Goal: Task Accomplishment & Management: Complete application form

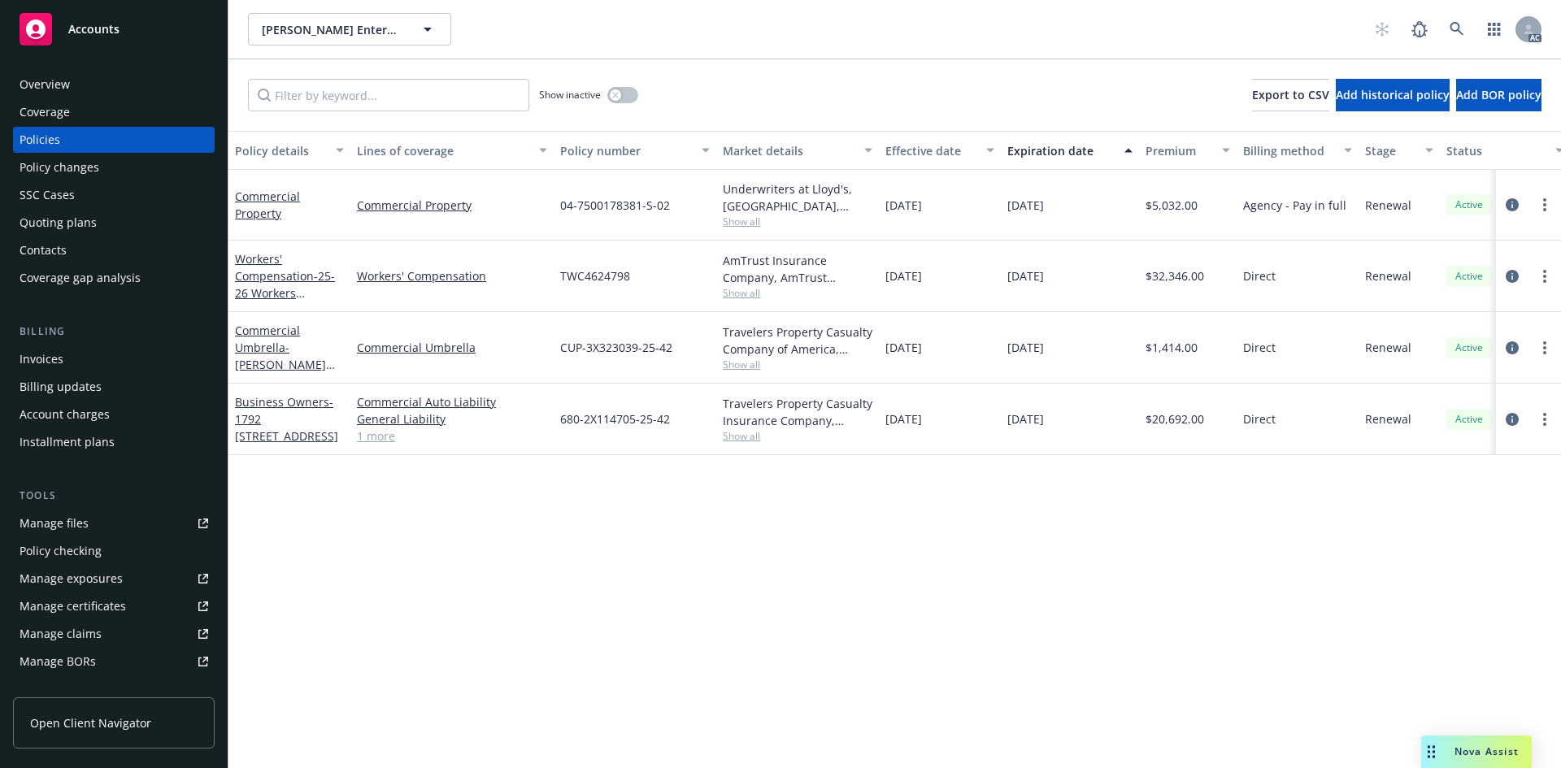
click at [124, 89] on div "Overview" at bounding box center [114, 85] width 189 height 26
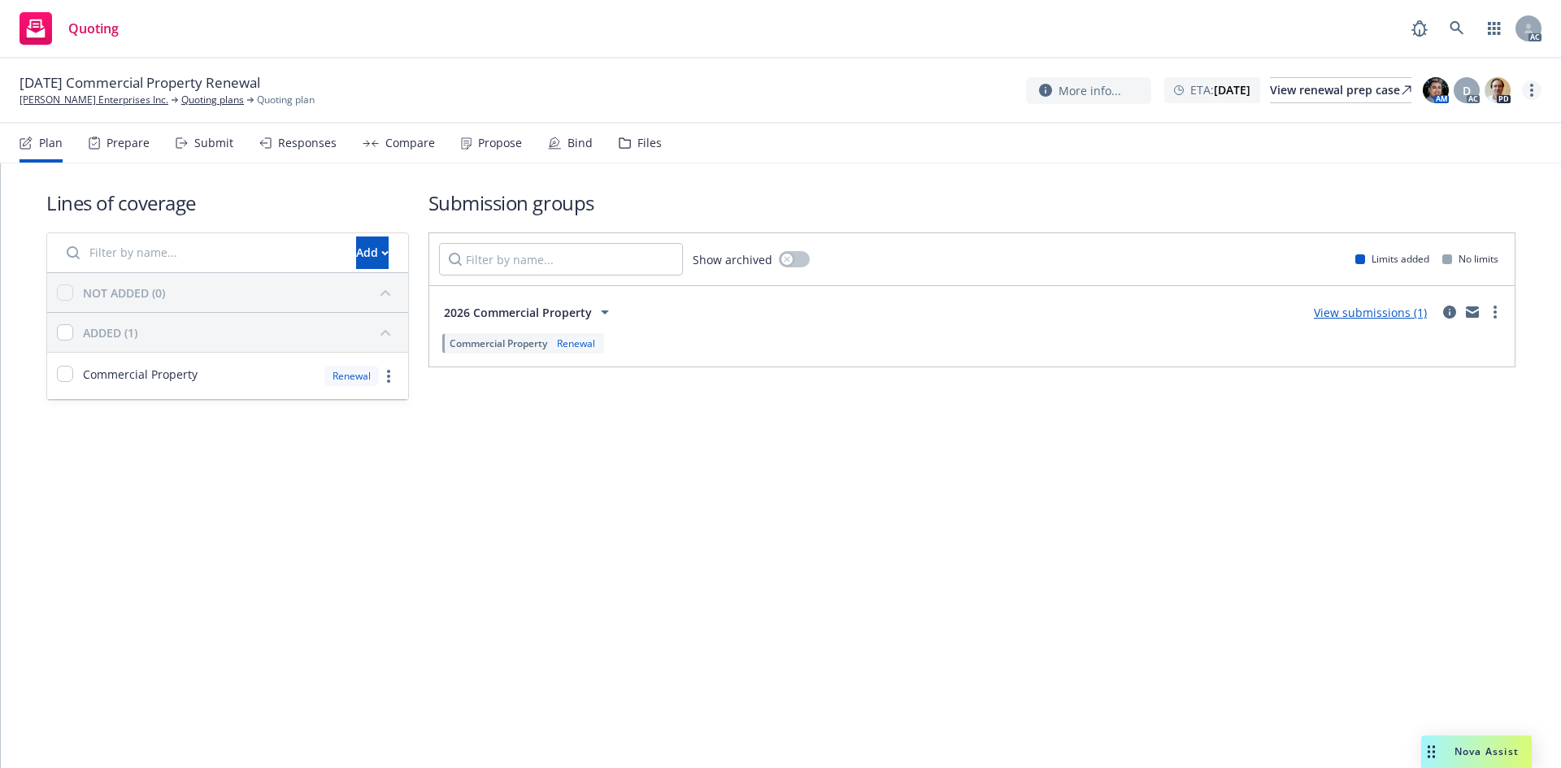
click at [1528, 93] on link "more" at bounding box center [1532, 90] width 20 height 20
click at [1502, 126] on link "Copy logging email" at bounding box center [1449, 123] width 181 height 33
drag, startPoint x: 220, startPoint y: 140, endPoint x: 280, endPoint y: 89, distance: 79.0
click at [220, 140] on div "Submit" at bounding box center [213, 143] width 39 height 13
